Goal: Task Accomplishment & Management: Use online tool/utility

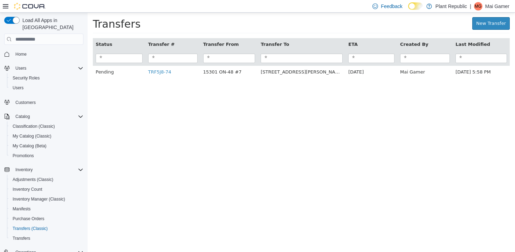
scroll to position [72, 0]
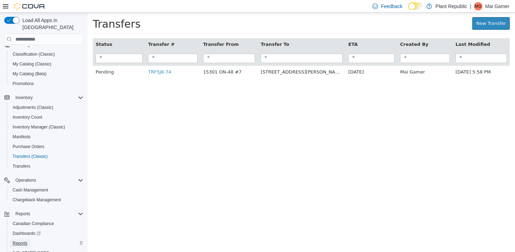
click at [14, 240] on span "Reports" at bounding box center [20, 243] width 15 height 8
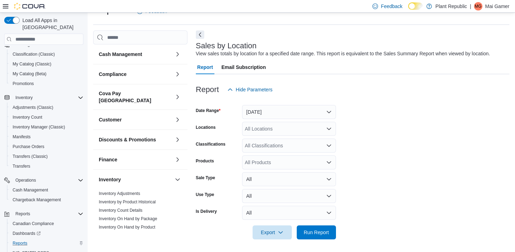
scroll to position [301, 0]
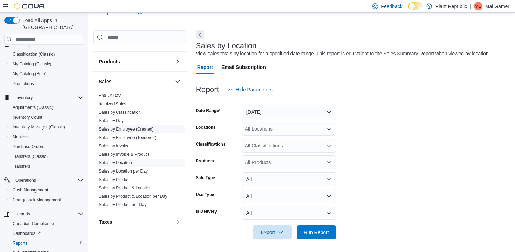
click at [128, 127] on link "Sales by Employee (Created)" at bounding box center [126, 129] width 55 height 5
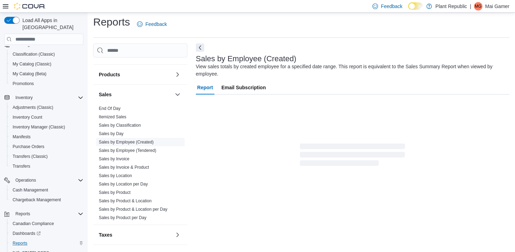
scroll to position [23, 0]
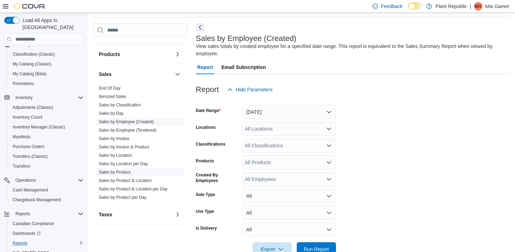
click at [128, 170] on link "Sales by Product" at bounding box center [115, 172] width 32 height 5
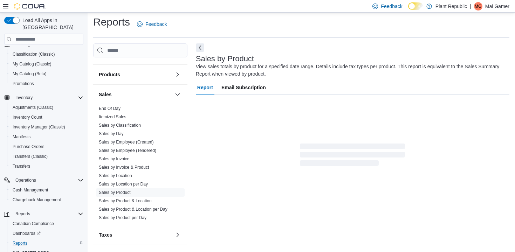
scroll to position [23, 0]
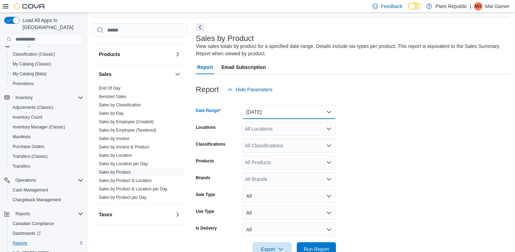
click at [273, 116] on button "Yesterday" at bounding box center [289, 112] width 94 height 14
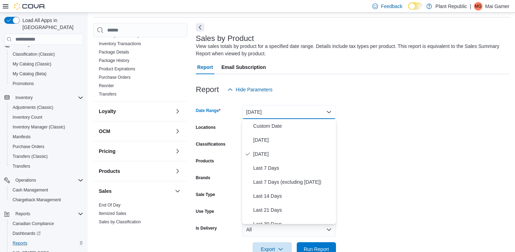
scroll to position [172, 0]
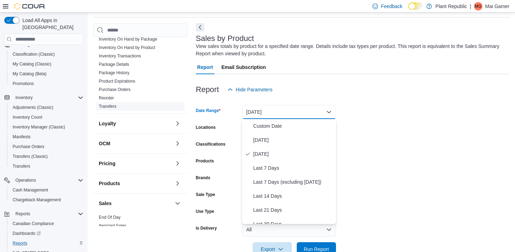
click at [111, 104] on link "Transfers" at bounding box center [108, 106] width 18 height 5
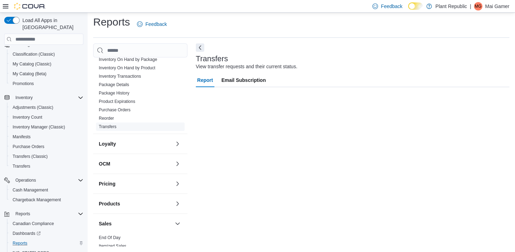
scroll to position [3, 0]
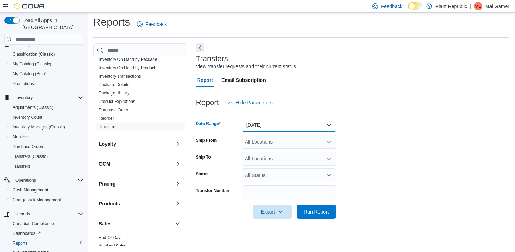
click at [305, 130] on button "Yesterday" at bounding box center [289, 125] width 94 height 14
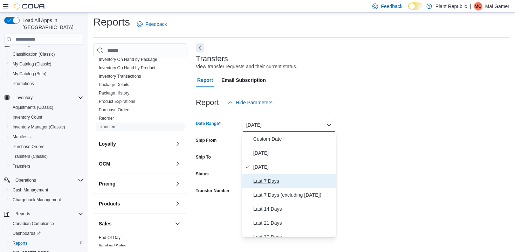
click at [306, 176] on button "Last 7 Days" at bounding box center [289, 181] width 94 height 14
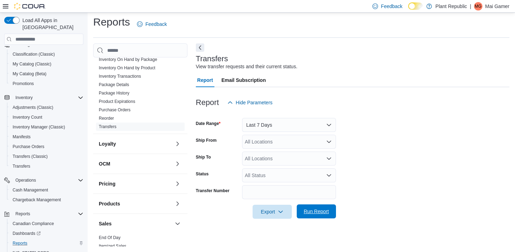
click at [316, 210] on span "Run Report" at bounding box center [316, 211] width 25 height 7
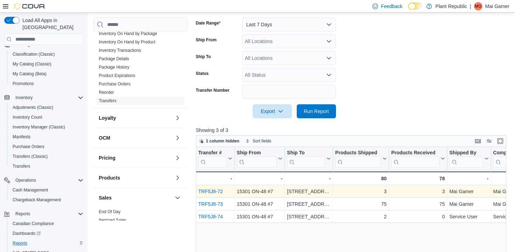
scroll to position [112, 0]
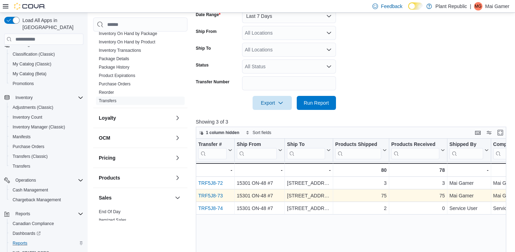
click at [211, 198] on link "TRF5J8-73" at bounding box center [210, 196] width 25 height 6
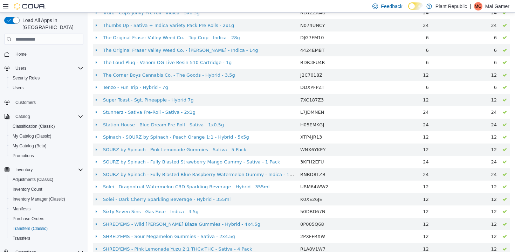
scroll to position [951, 0]
